Goal: Task Accomplishment & Management: Use online tool/utility

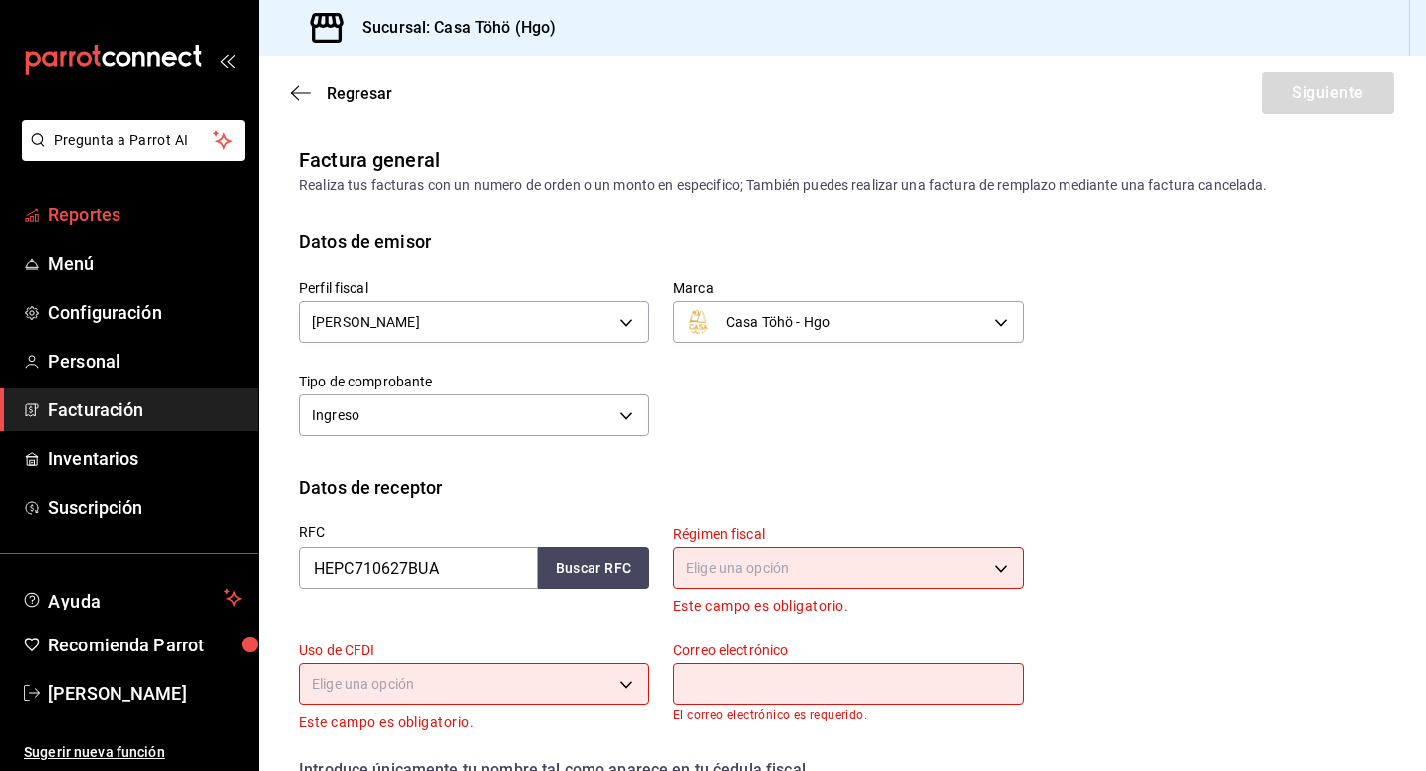
click at [98, 214] on span "Reportes" at bounding box center [145, 214] width 194 height 27
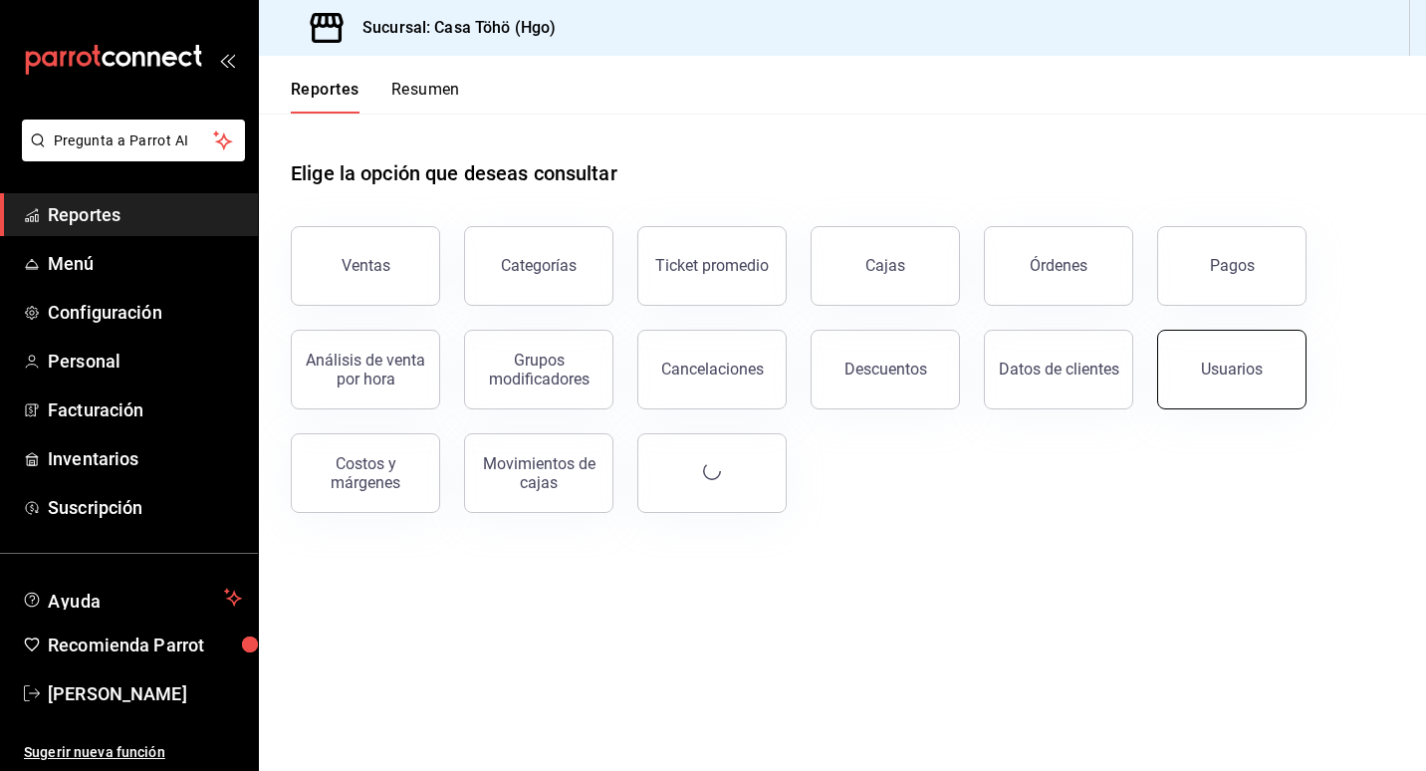
click at [1247, 382] on button "Usuarios" at bounding box center [1231, 370] width 149 height 80
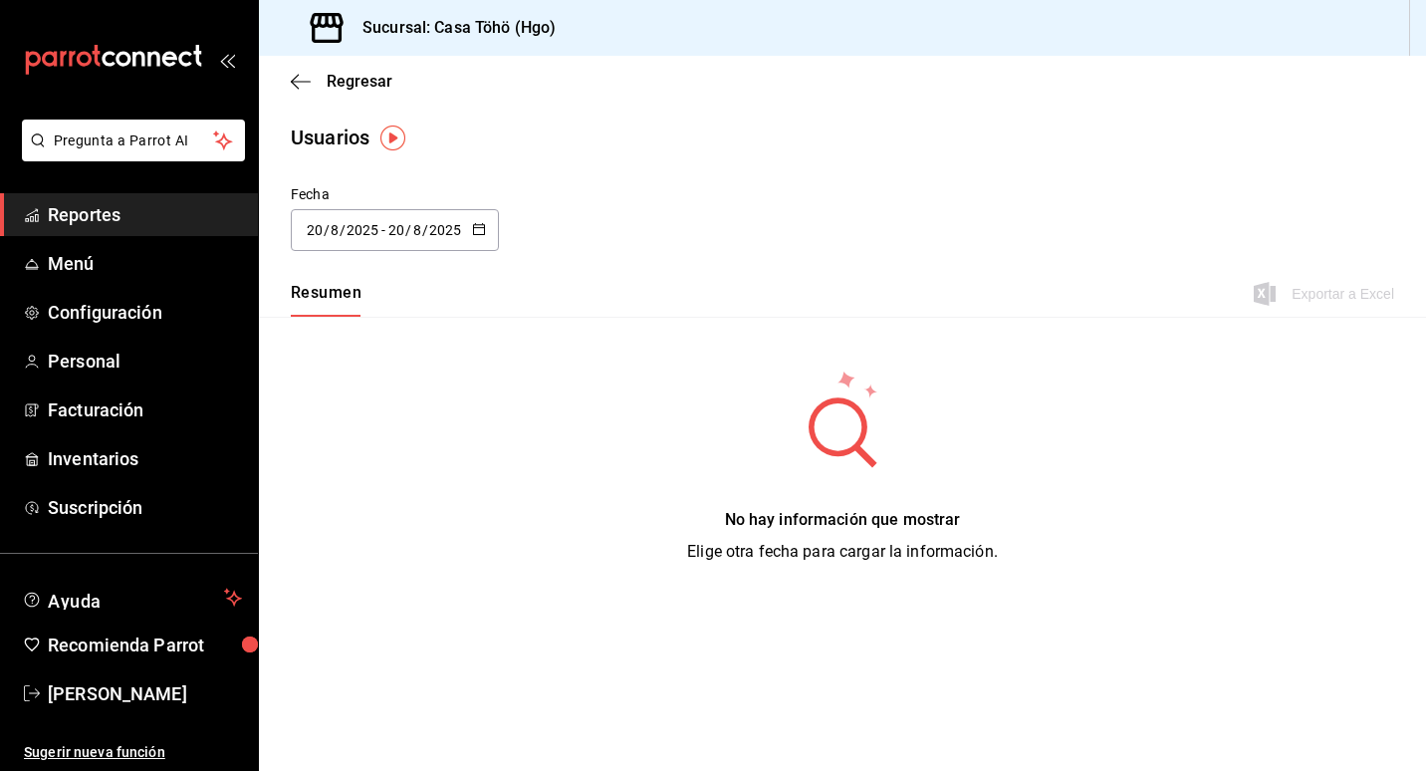
click at [478, 232] on icon "button" at bounding box center [479, 229] width 14 height 14
click at [374, 520] on li "Rango de fechas" at bounding box center [385, 517] width 188 height 45
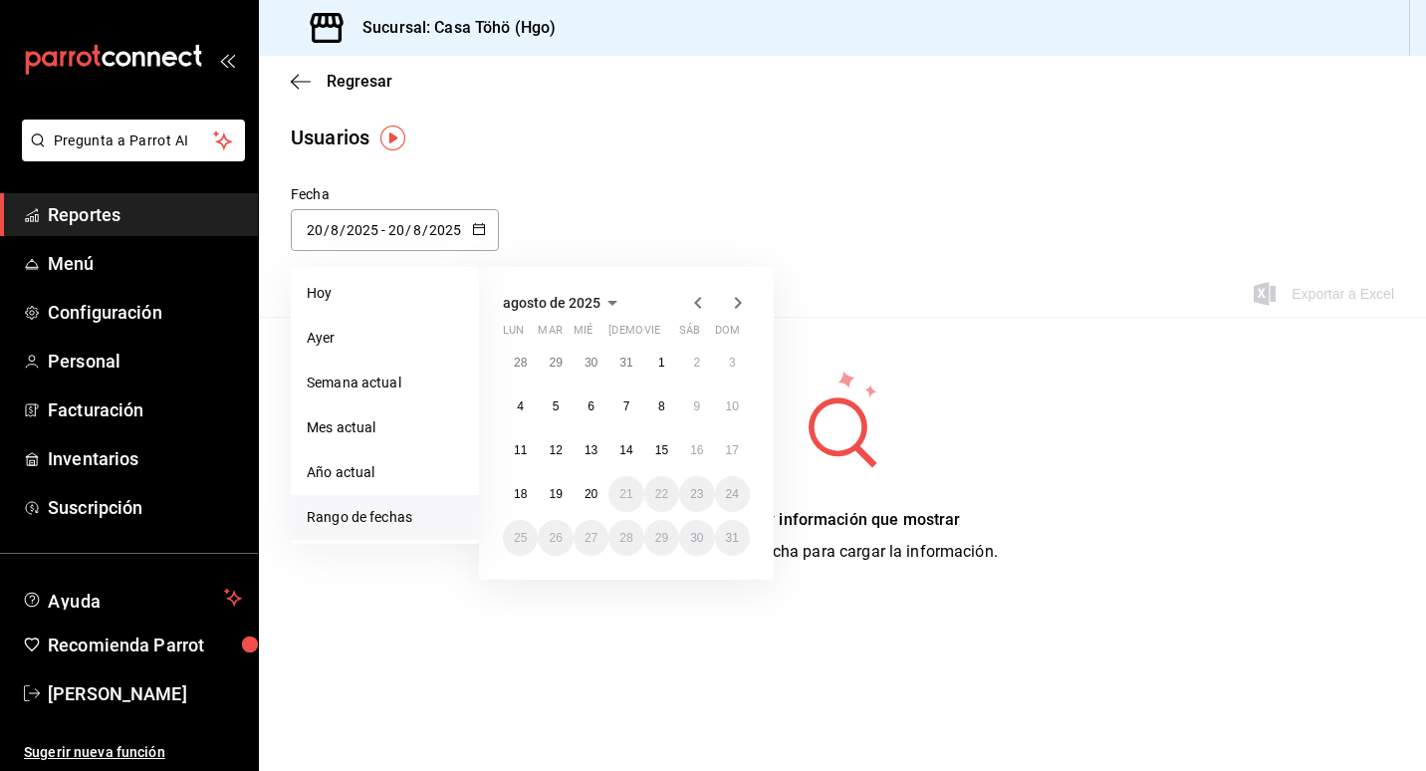
click at [698, 292] on icon "button" at bounding box center [698, 303] width 24 height 24
click at [561, 361] on button "1" at bounding box center [555, 363] width 35 height 36
click at [628, 533] on abbr "31" at bounding box center [626, 538] width 13 height 14
type input "[DATE]"
type input "1"
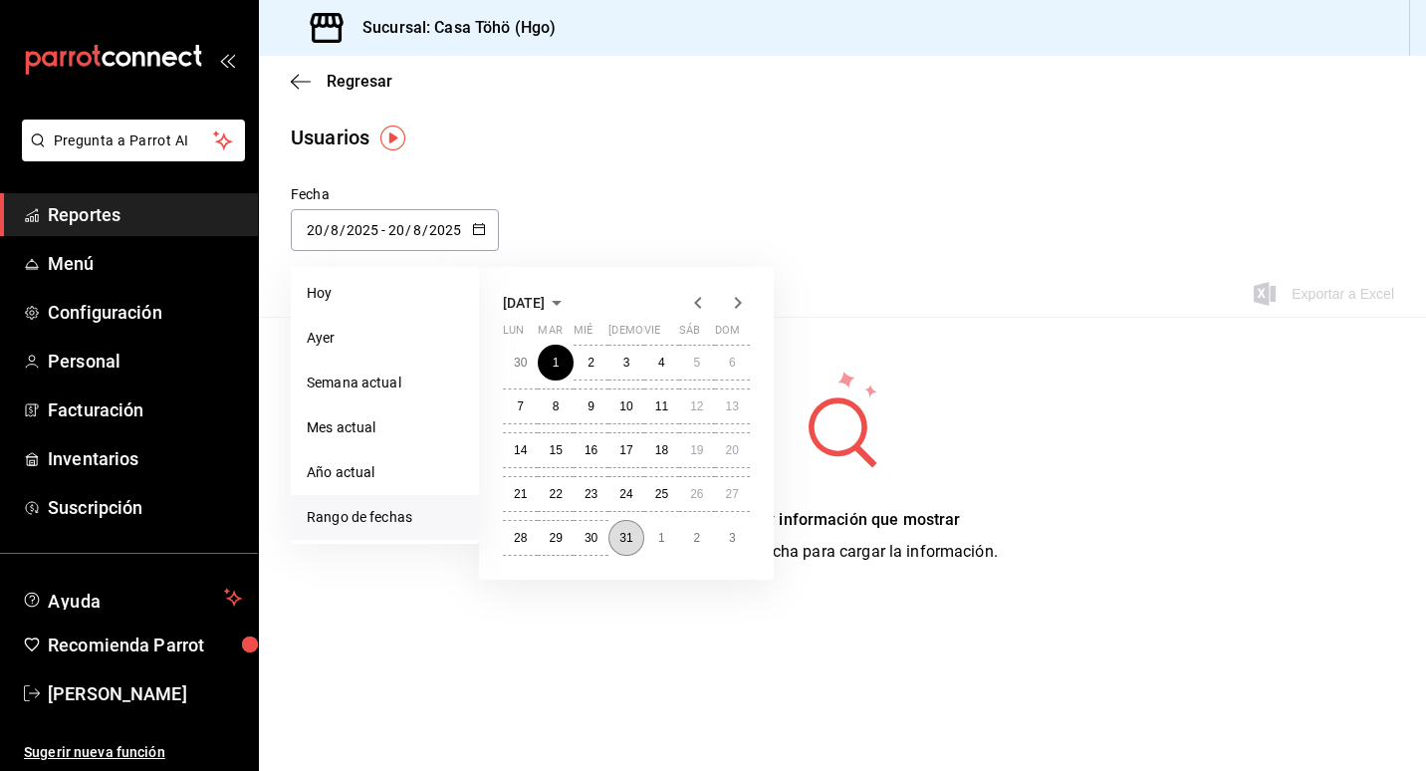
type input "7"
type input "[DATE]"
type input "31"
type input "7"
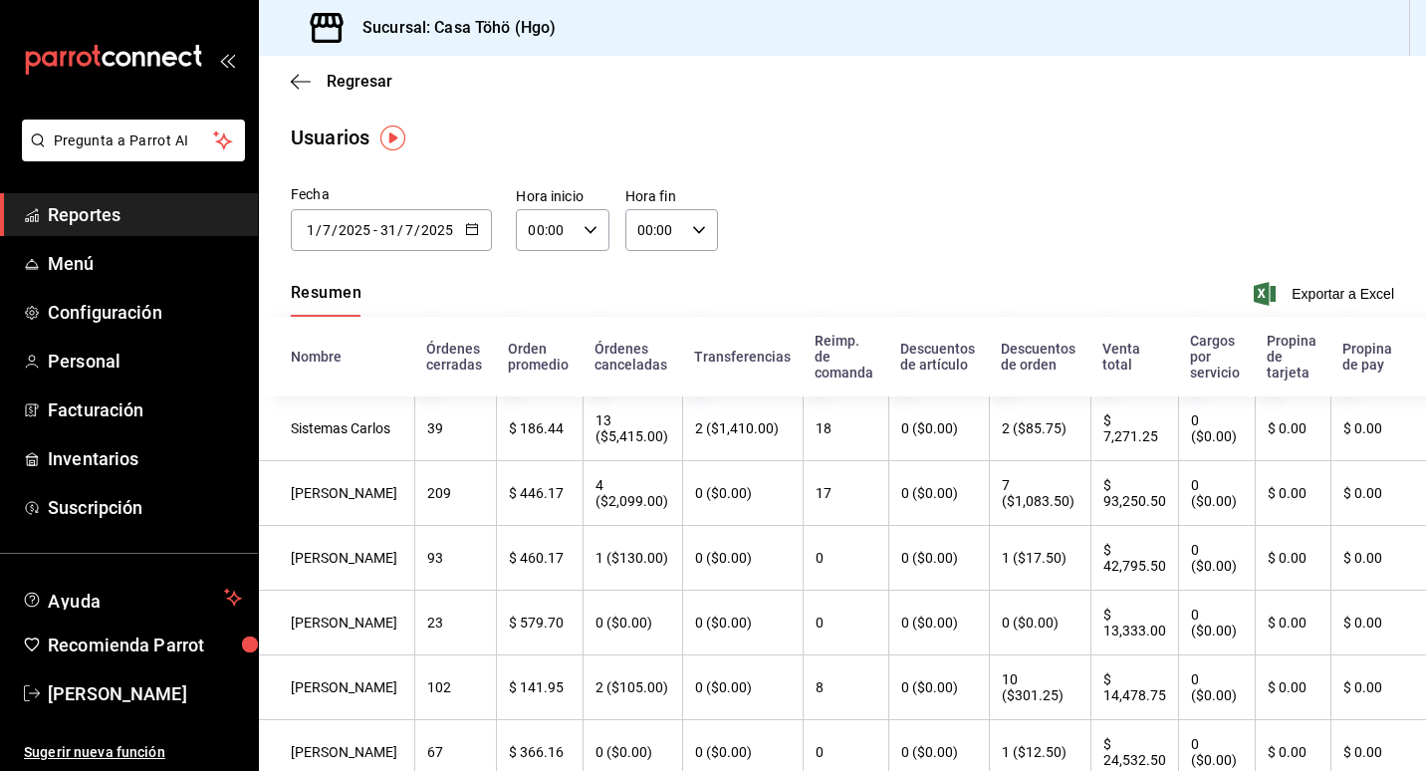
click at [474, 233] on \(Stroke\) "button" at bounding box center [472, 229] width 12 height 11
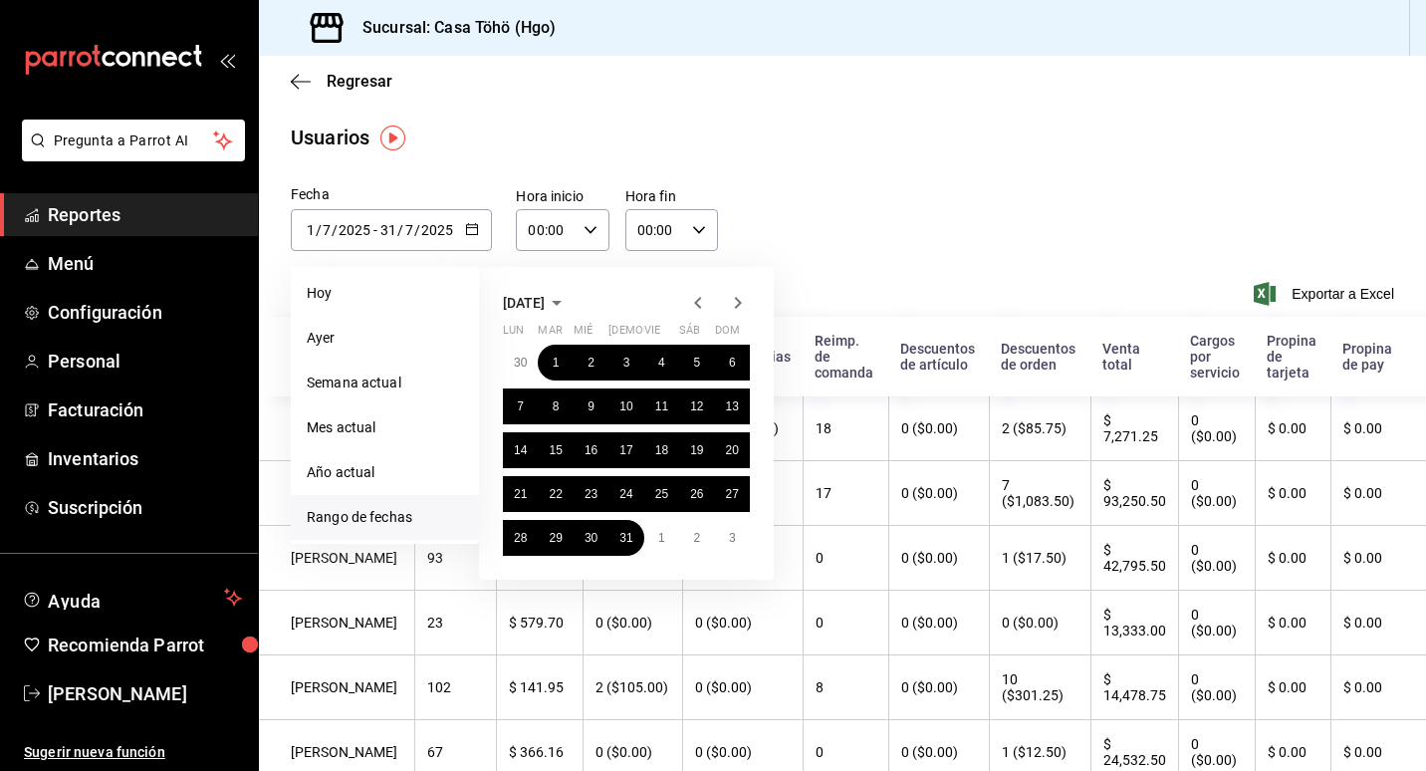
click at [741, 300] on icon "button" at bounding box center [738, 303] width 24 height 24
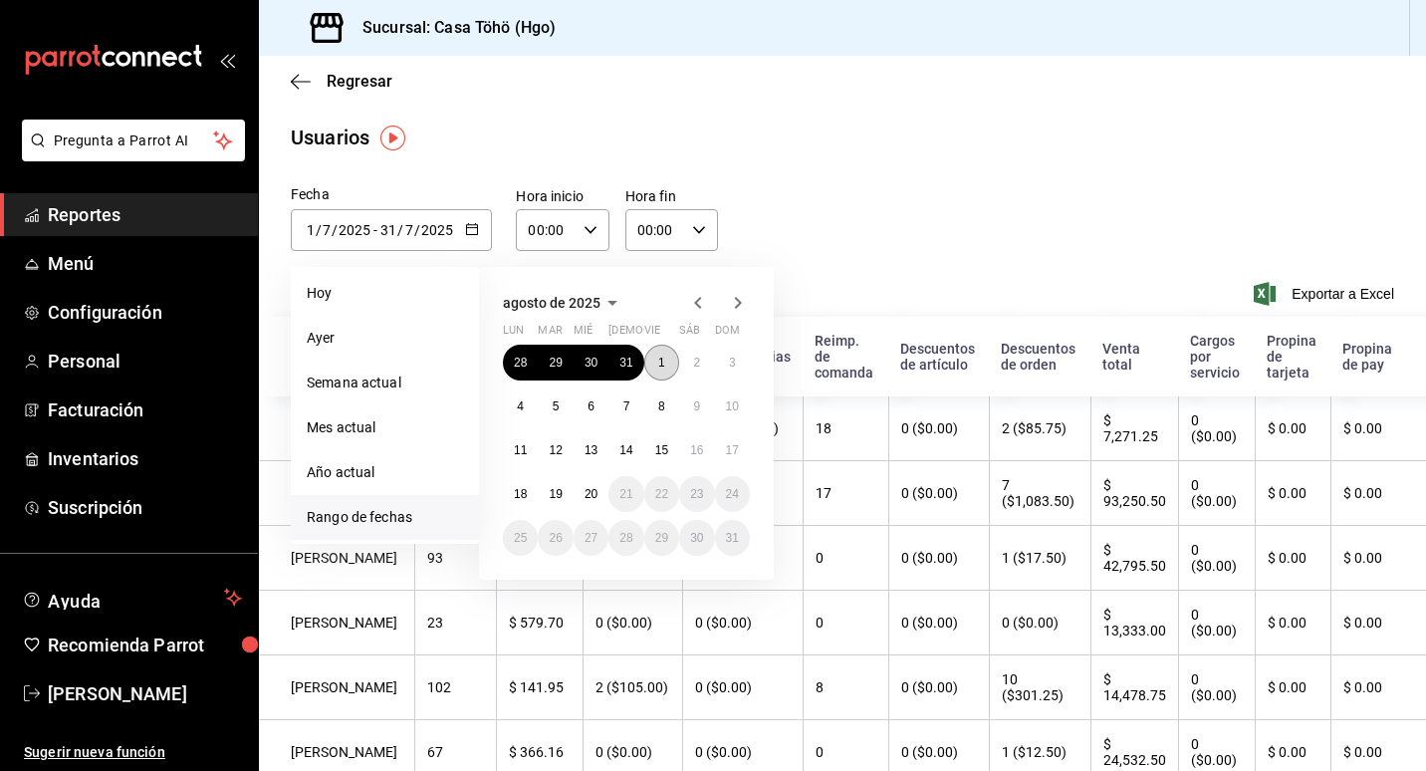
click at [674, 367] on button "1" at bounding box center [661, 363] width 35 height 36
click at [601, 496] on button "20" at bounding box center [591, 494] width 35 height 36
type input "[DATE]"
type input "8"
type input "[DATE]"
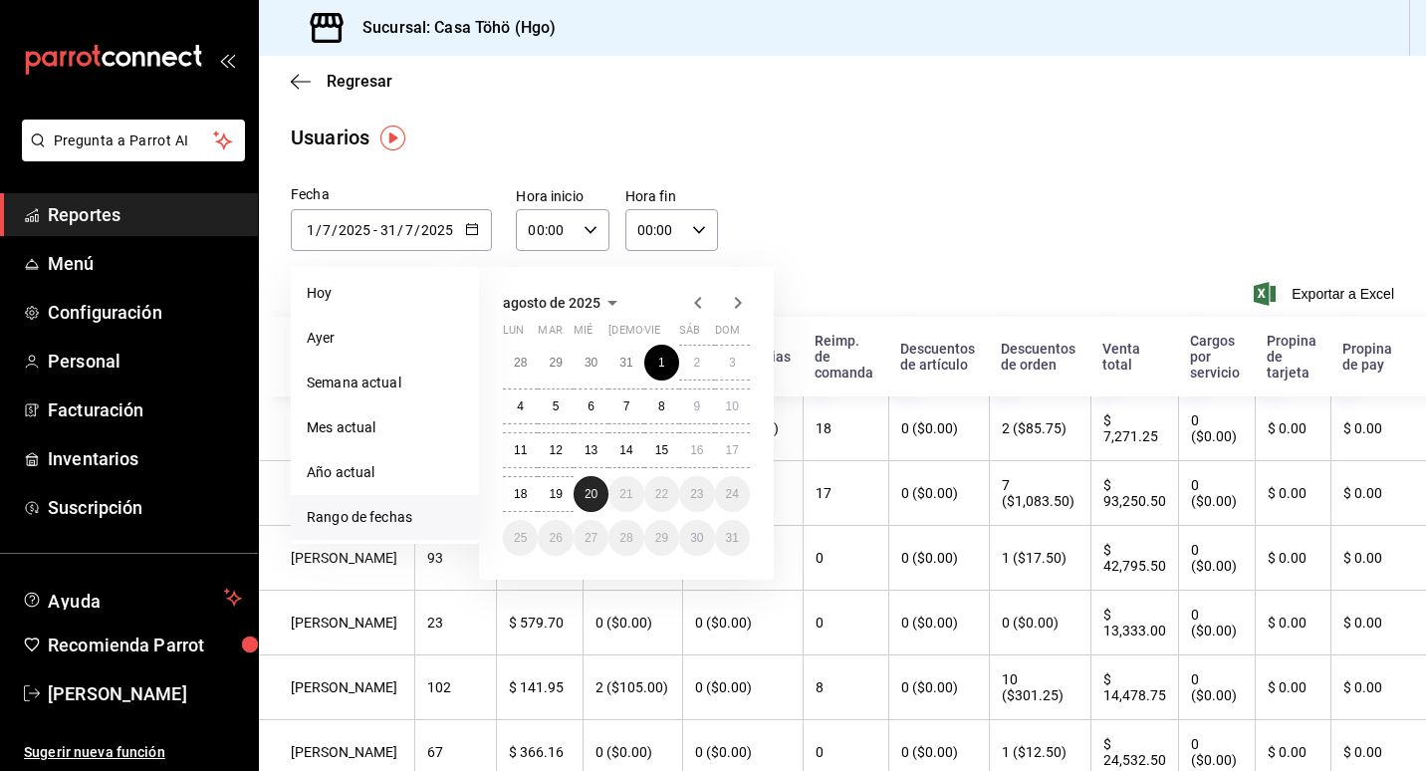
type input "20"
type input "8"
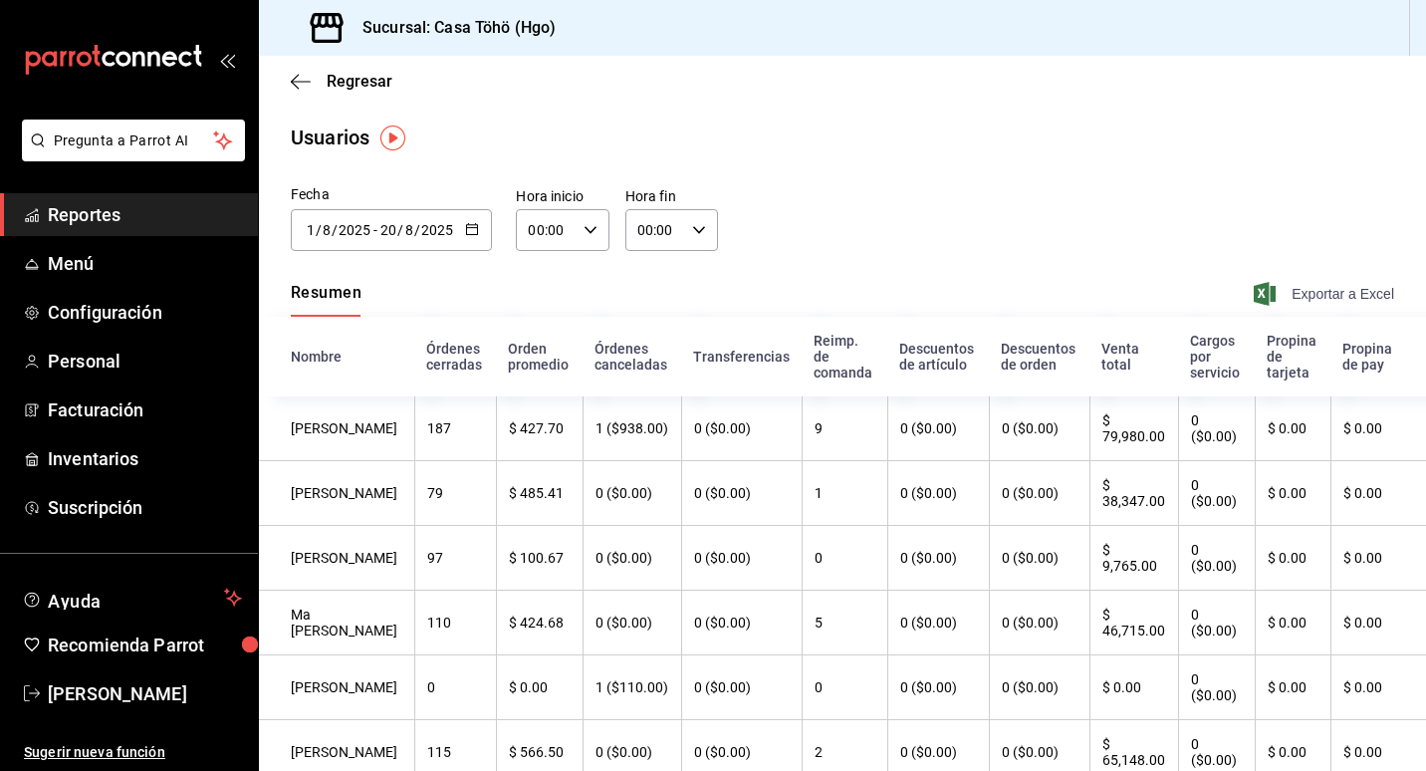
click at [1309, 290] on span "Exportar a Excel" at bounding box center [1326, 294] width 136 height 24
